Goal: Task Accomplishment & Management: Use online tool/utility

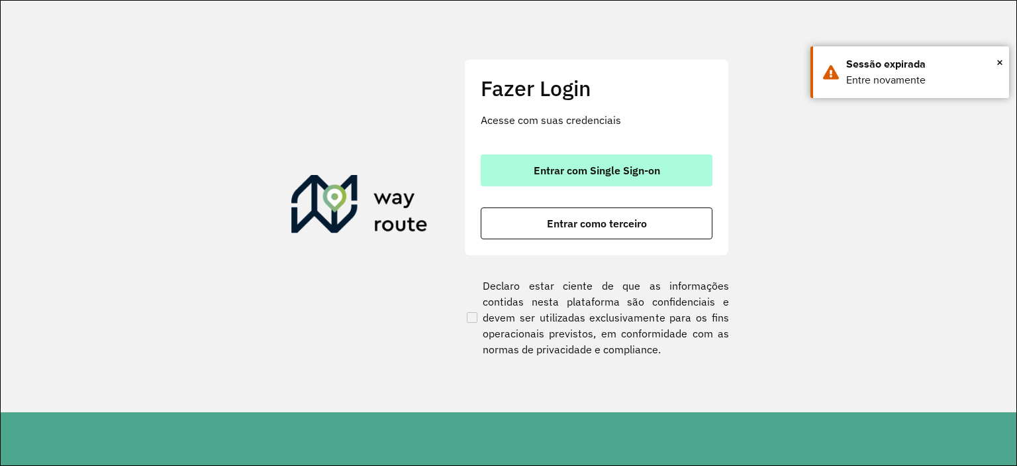
click at [572, 166] on span "Entrar com Single Sign-on" at bounding box center [597, 170] width 126 height 11
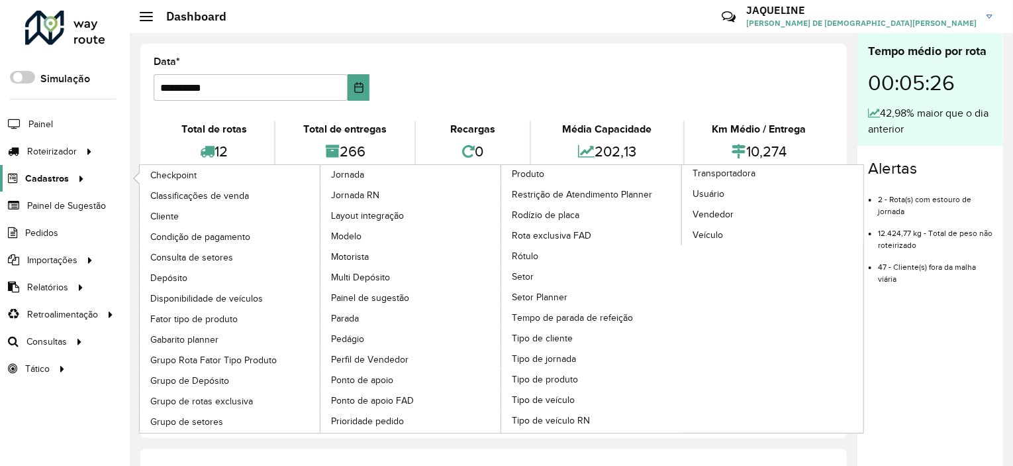
click at [54, 183] on span "Cadastros" at bounding box center [47, 179] width 44 height 14
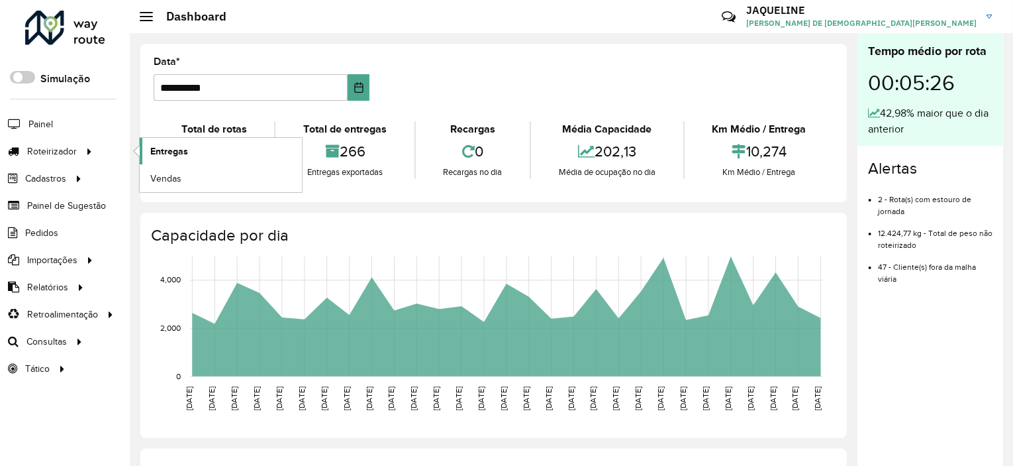
click at [164, 150] on span "Entregas" at bounding box center [169, 151] width 38 height 14
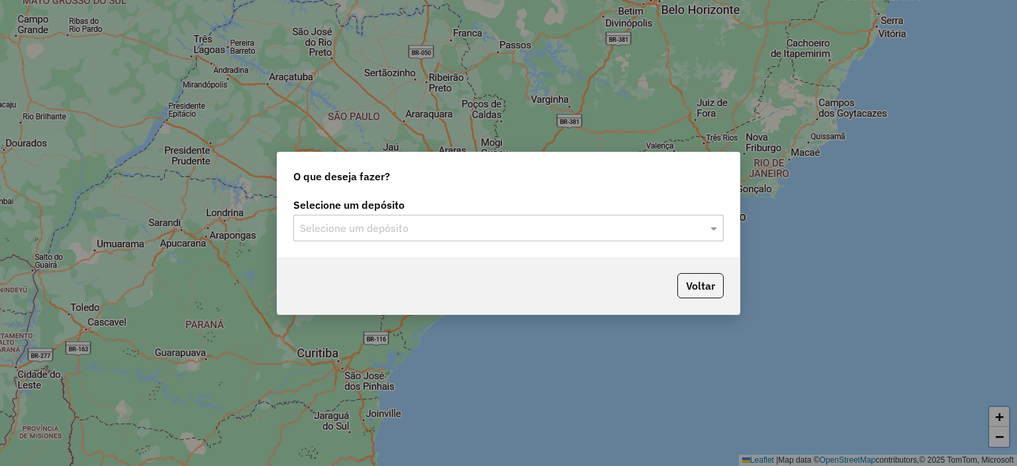
click at [424, 221] on input "text" at bounding box center [495, 229] width 391 height 16
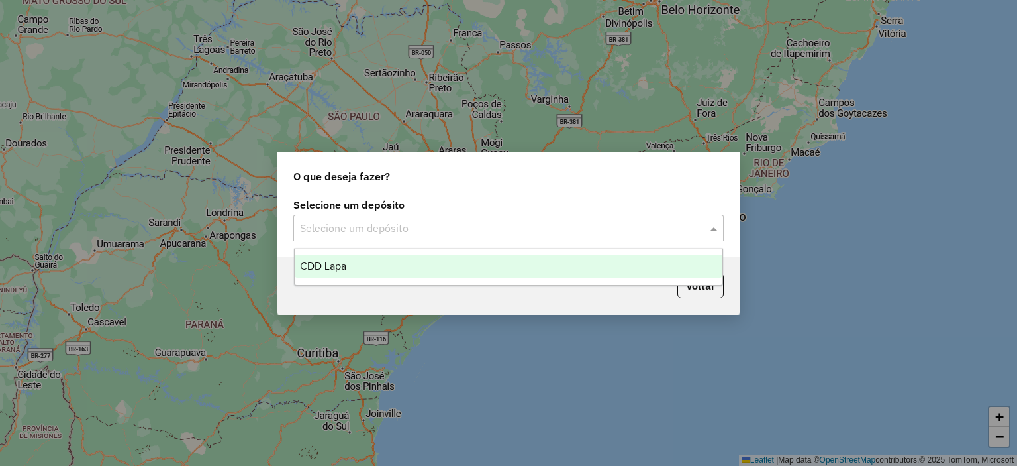
click at [383, 277] on ng-dropdown-panel "CDD Lapa" at bounding box center [509, 267] width 430 height 38
click at [365, 267] on div "CDD Lapa" at bounding box center [509, 266] width 428 height 23
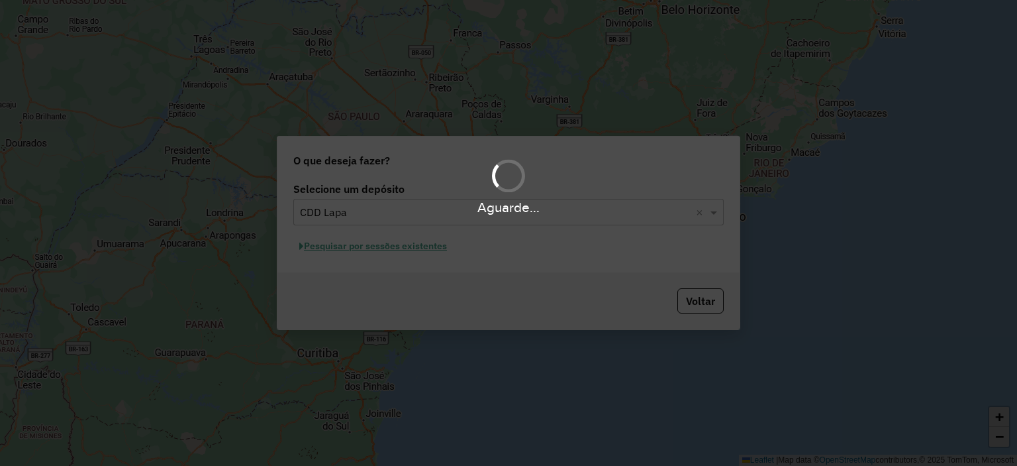
click at [354, 247] on div "Aguarde..." at bounding box center [508, 233] width 1017 height 466
click at [353, 242] on div "Aguarde..." at bounding box center [508, 233] width 1017 height 466
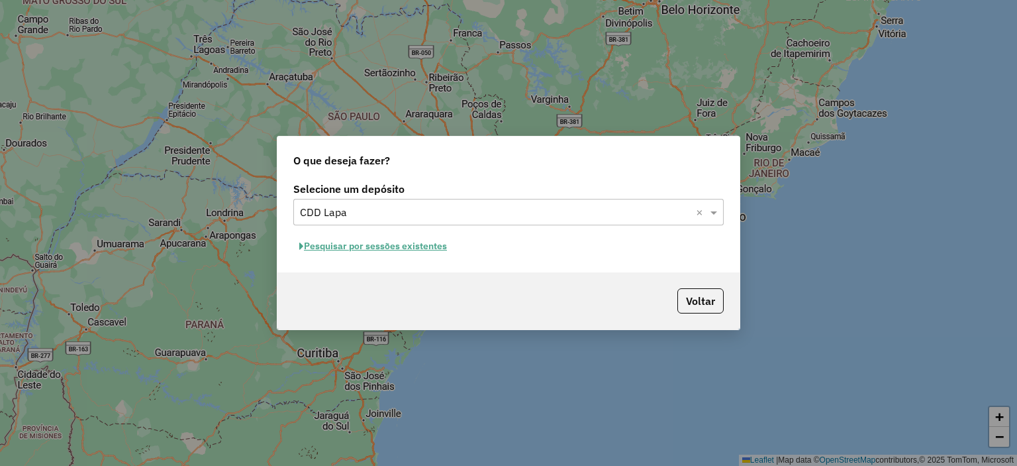
click at [377, 248] on button "Pesquisar por sessões existentes" at bounding box center [373, 246] width 160 height 21
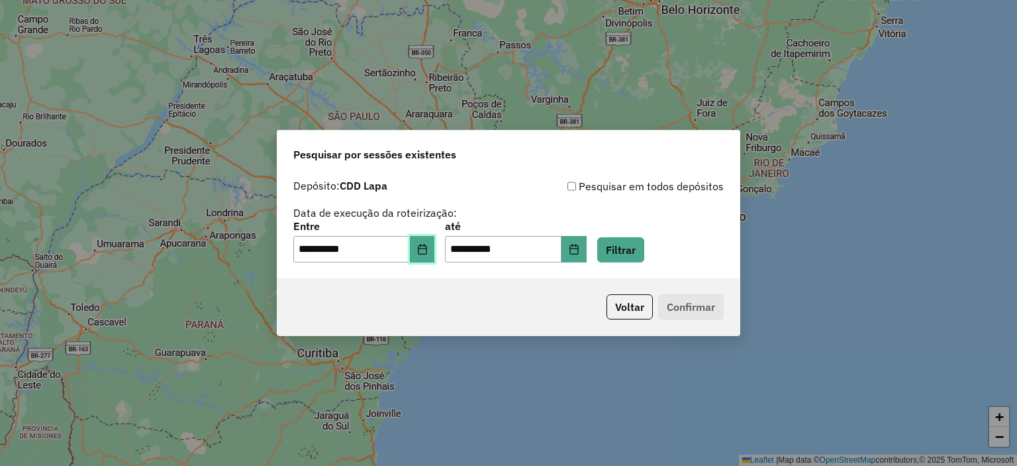
click at [425, 255] on button "Choose Date" at bounding box center [422, 249] width 25 height 26
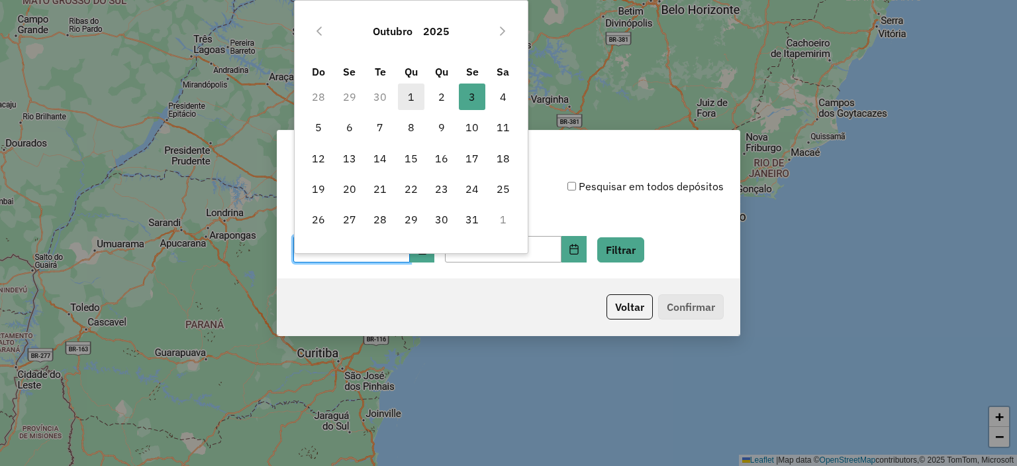
click at [405, 99] on span "1" at bounding box center [411, 96] width 26 height 26
type input "**********"
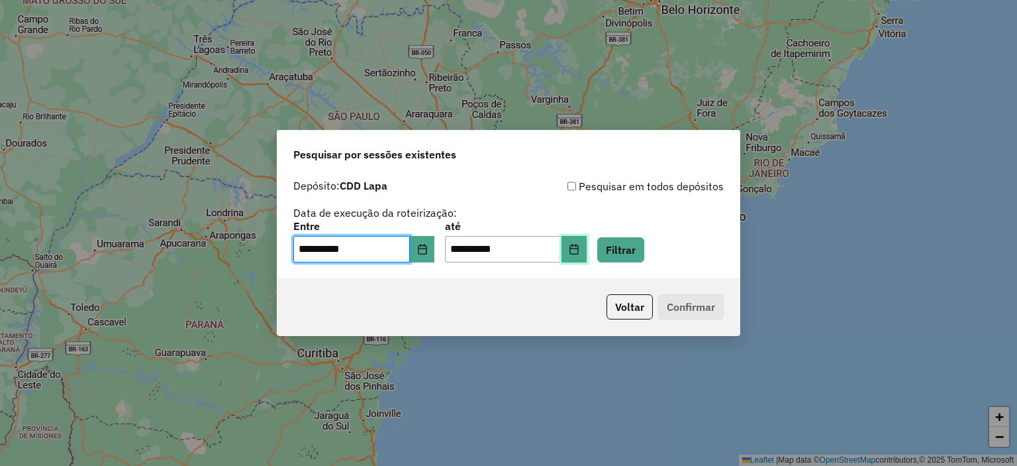
click at [579, 254] on icon "Choose Date" at bounding box center [574, 249] width 11 height 11
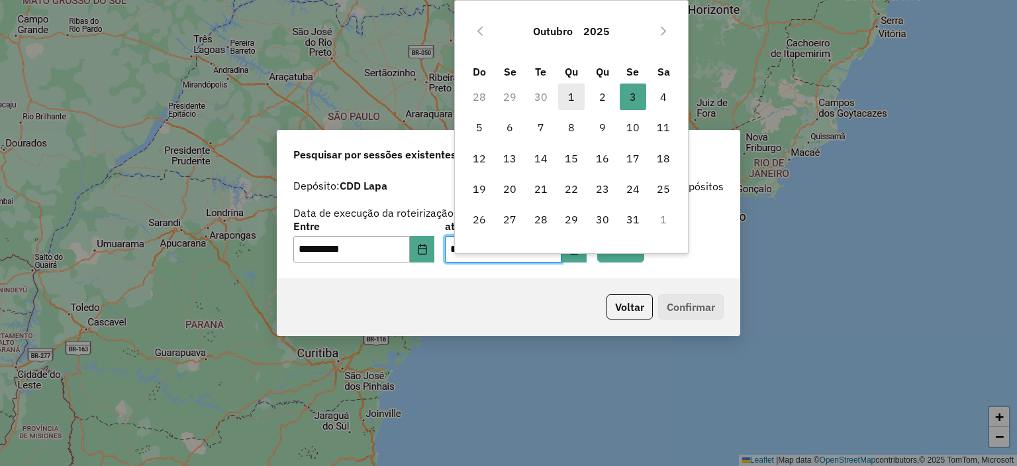
click at [578, 90] on span "1" at bounding box center [571, 96] width 26 height 26
type input "**********"
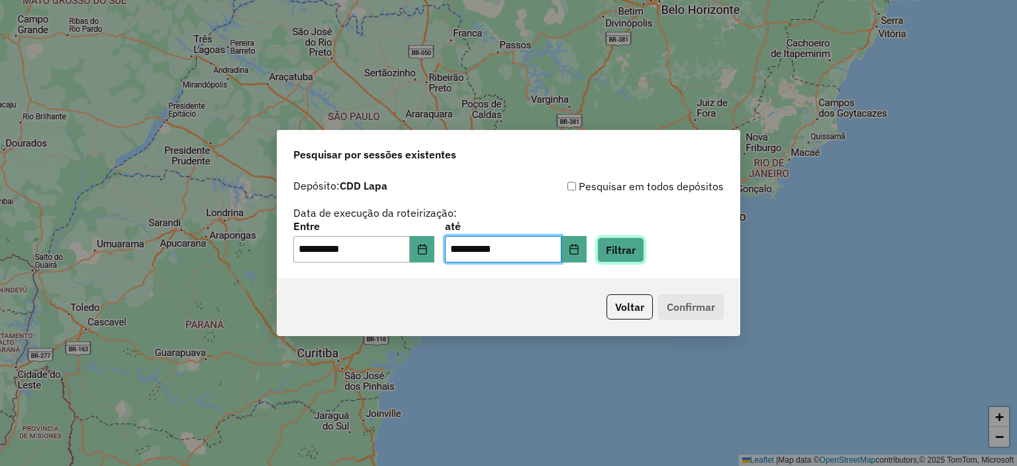
click at [636, 246] on button "Filtrar" at bounding box center [620, 249] width 47 height 25
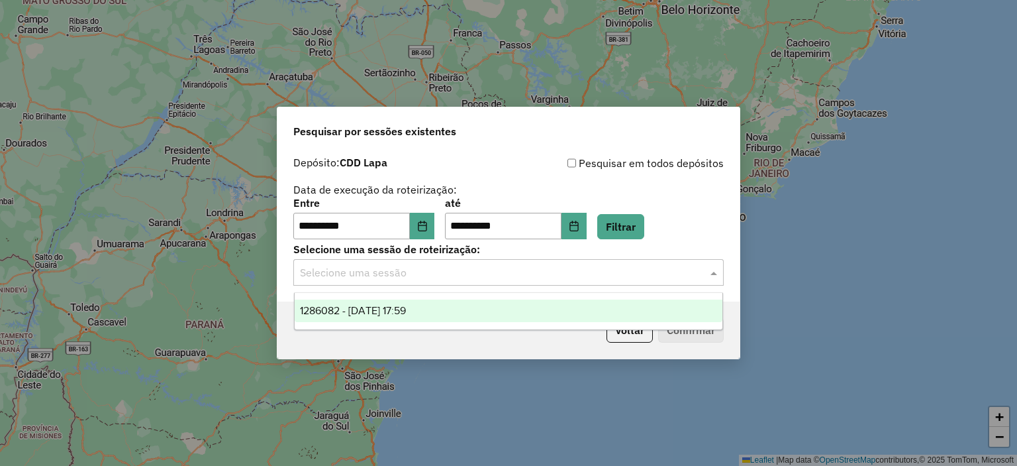
click at [422, 268] on input "text" at bounding box center [495, 273] width 391 height 16
click at [418, 321] on div "1286082 - 01/10/2025 17:59" at bounding box center [509, 310] width 428 height 23
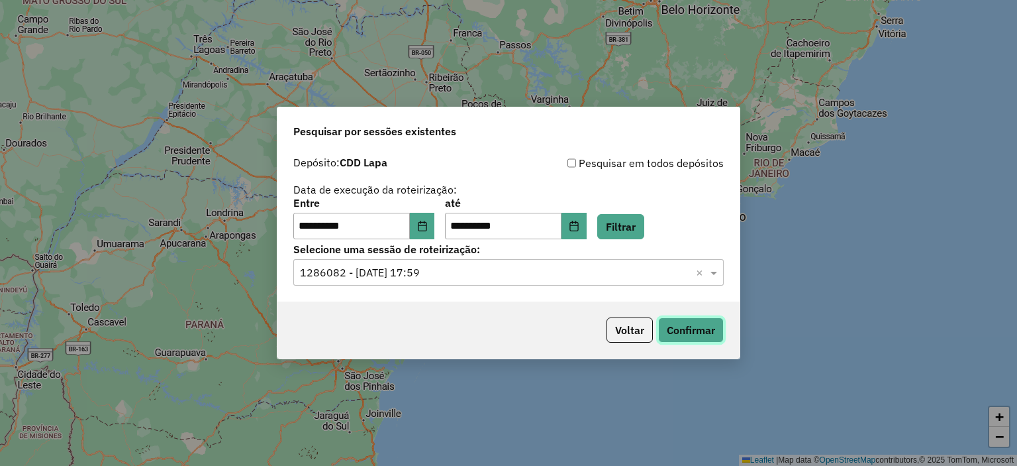
click at [691, 331] on button "Confirmar" at bounding box center [691, 329] width 66 height 25
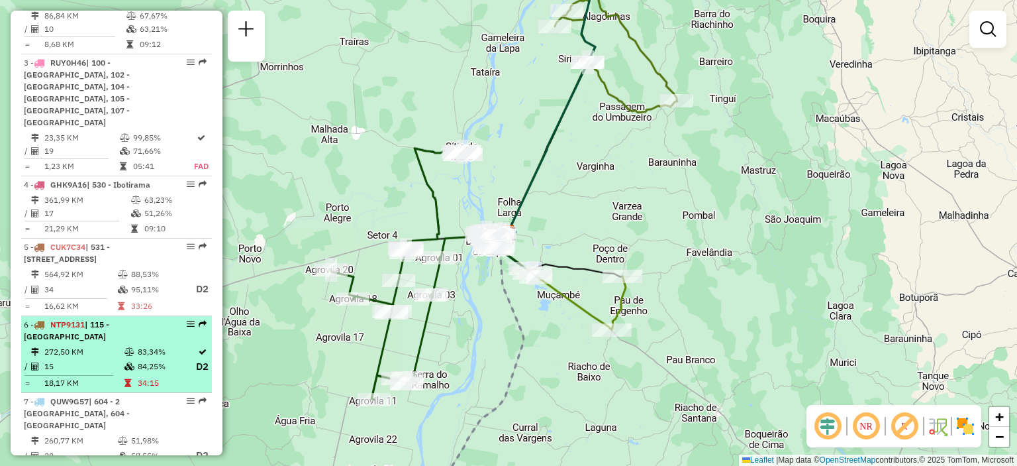
scroll to position [795, 0]
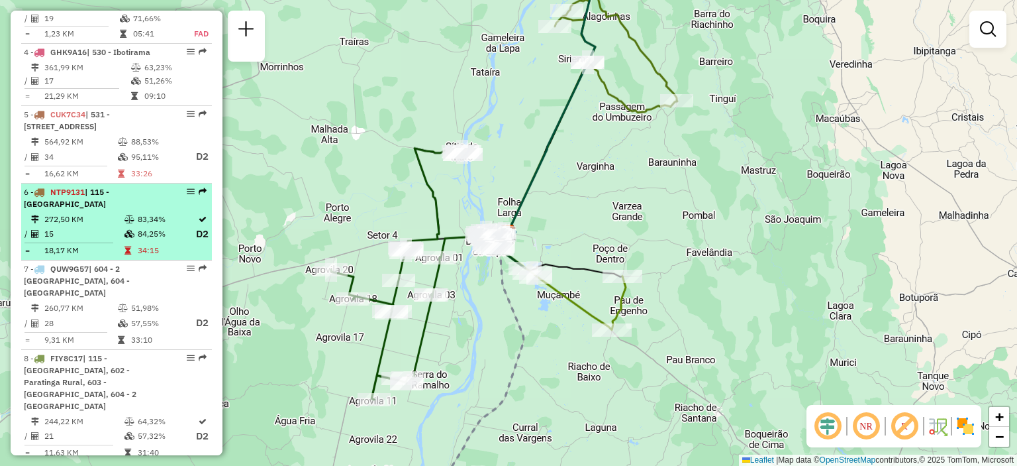
select select "**********"
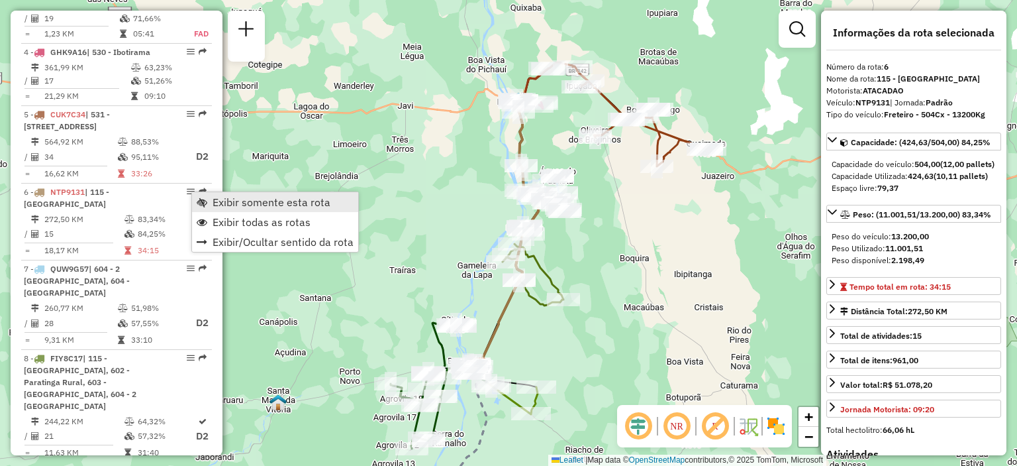
click at [218, 205] on span "Exibir somente esta rota" at bounding box center [272, 202] width 118 height 11
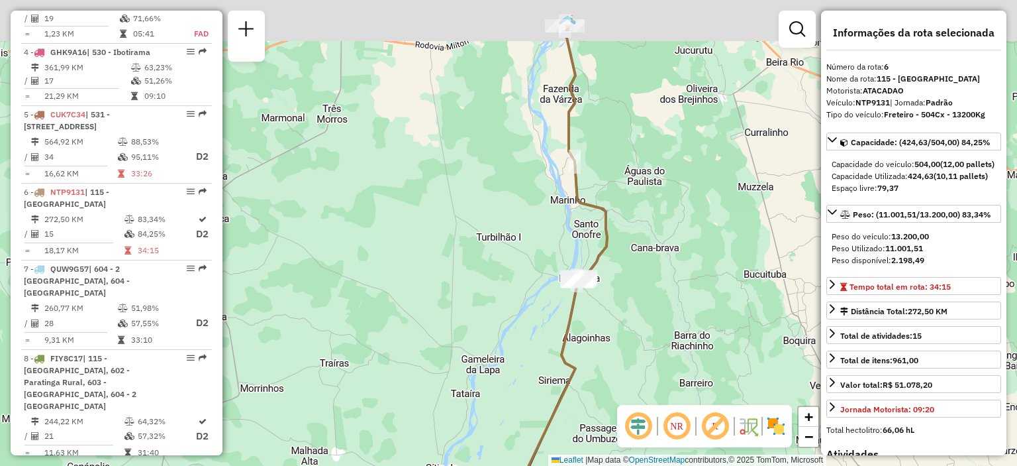
drag, startPoint x: 621, startPoint y: 85, endPoint x: 639, endPoint y: 325, distance: 240.4
click at [649, 332] on div "Janela de atendimento Grade de atendimento Capacidade Transportadoras Veículos …" at bounding box center [508, 233] width 1017 height 466
